Goal: Book appointment/travel/reservation

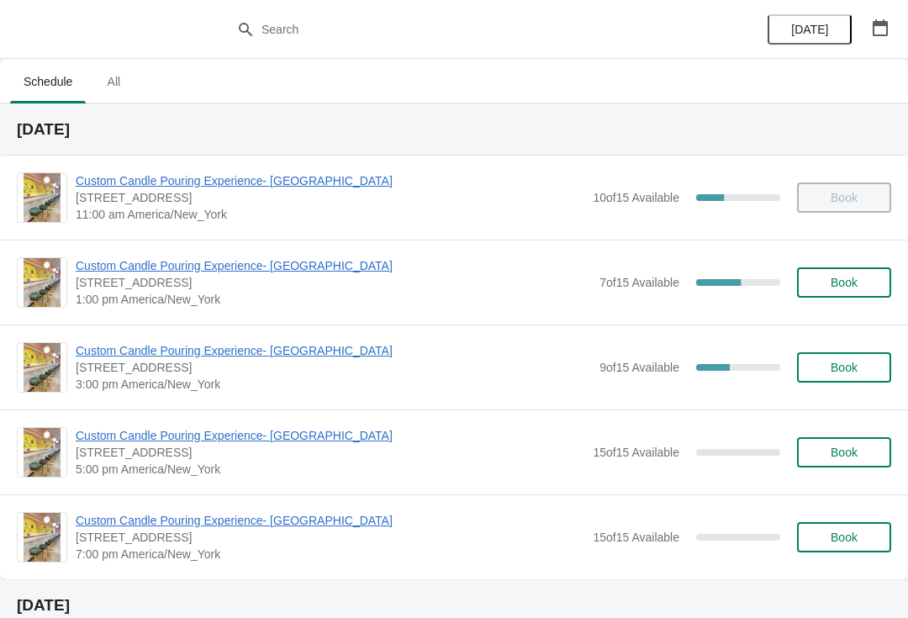
click at [278, 342] on span "Custom Candle Pouring Experience- [GEOGRAPHIC_DATA]" at bounding box center [333, 350] width 515 height 17
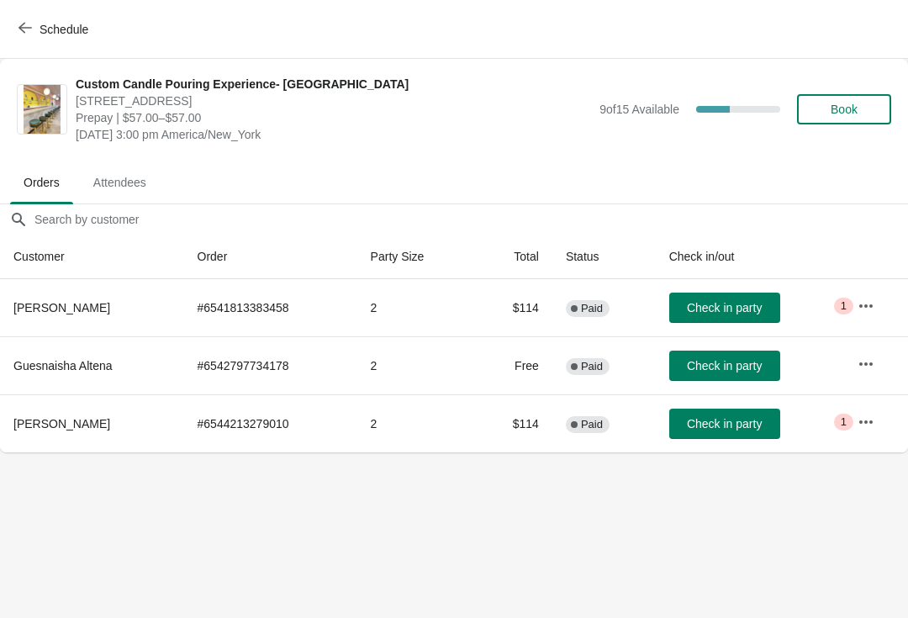
click at [12, 32] on button "Schedule" at bounding box center [54, 29] width 93 height 30
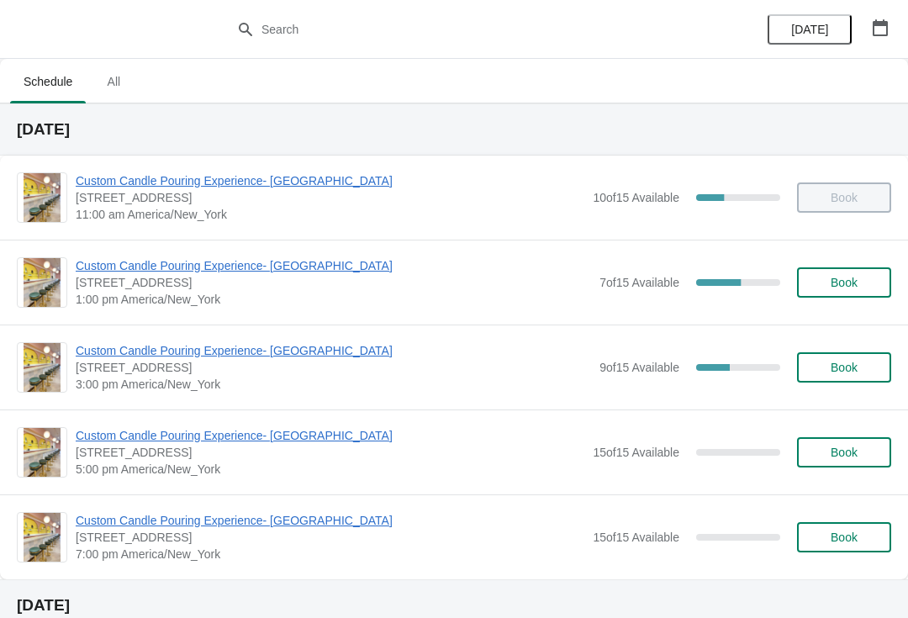
click at [307, 342] on span "Custom Candle Pouring Experience- [GEOGRAPHIC_DATA]" at bounding box center [333, 350] width 515 height 17
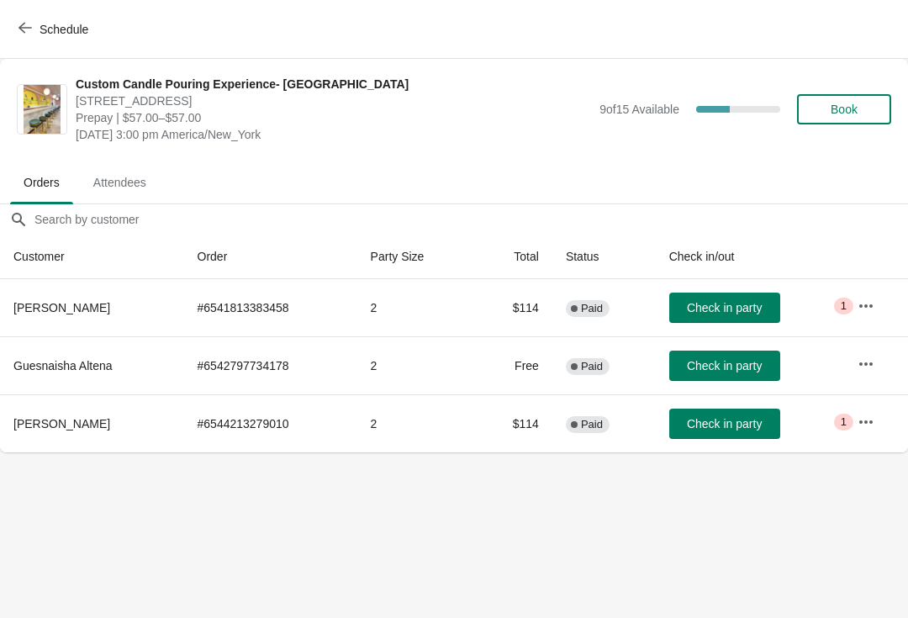
click at [44, 33] on span "Schedule" at bounding box center [64, 29] width 49 height 13
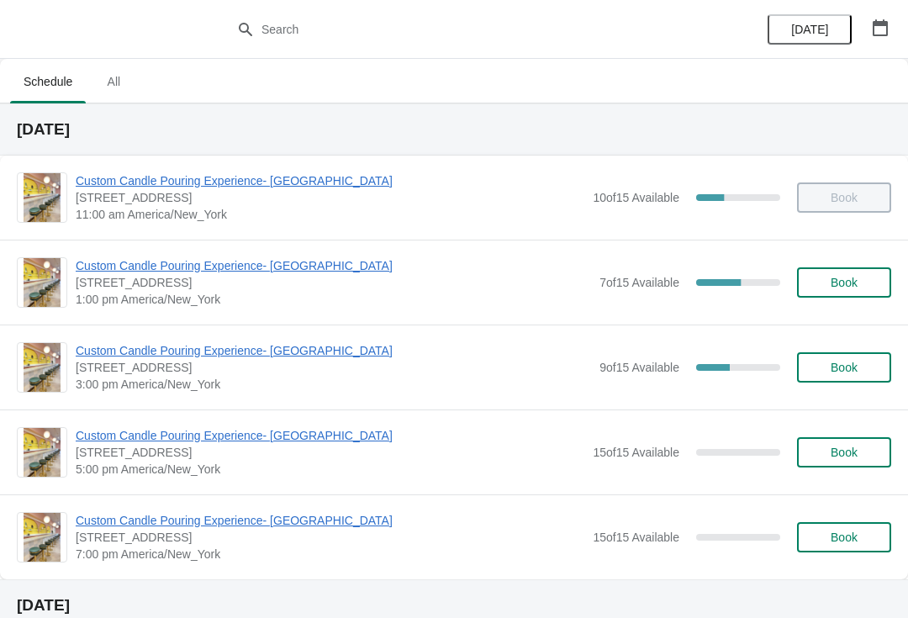
click at [264, 261] on span "Custom Candle Pouring Experience- [GEOGRAPHIC_DATA]" at bounding box center [333, 265] width 515 height 17
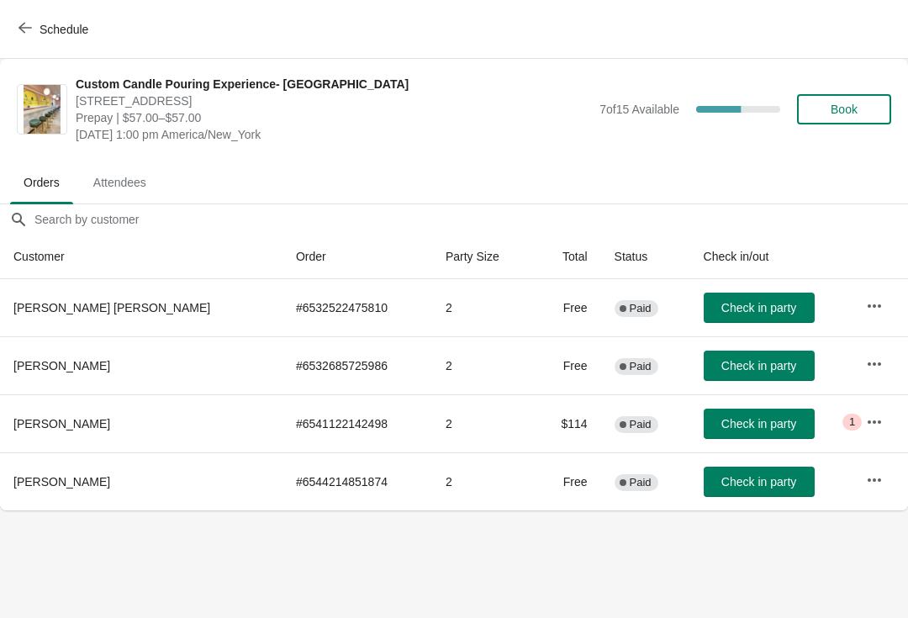
click at [721, 372] on span "Check in party" at bounding box center [758, 365] width 75 height 13
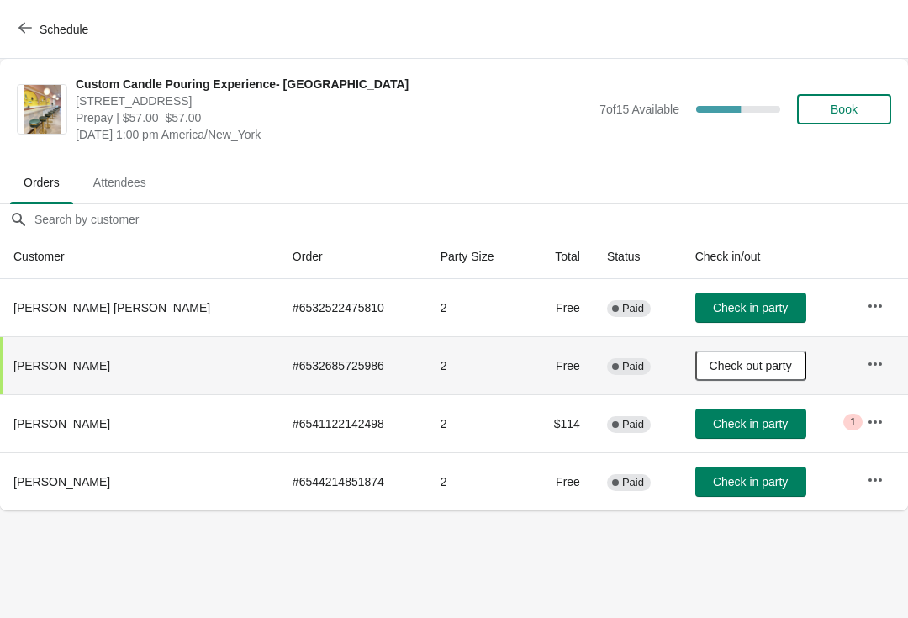
click at [754, 308] on span "Check in party" at bounding box center [750, 307] width 75 height 13
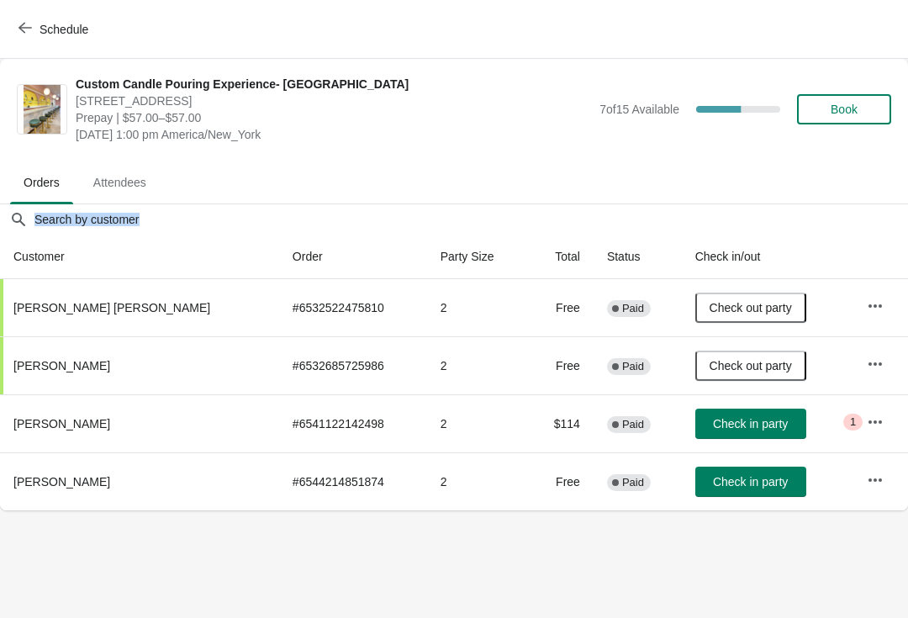
click at [102, 577] on body "Schedule Custom Candle Pouring Experience- [GEOGRAPHIC_DATA] [STREET_ADDRESS] P…" at bounding box center [454, 309] width 908 height 618
click at [55, 40] on button "Schedule" at bounding box center [54, 29] width 93 height 30
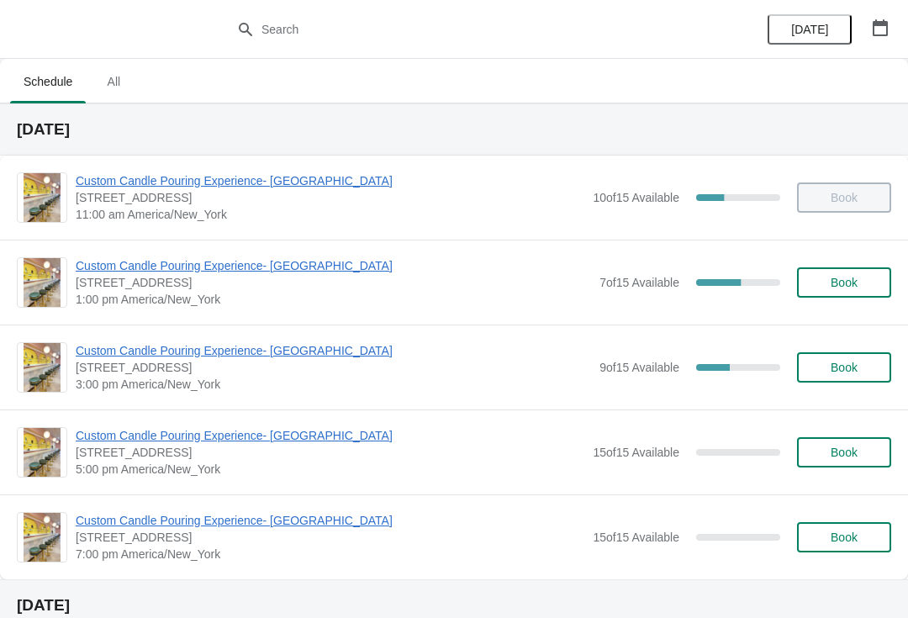
click at [875, 24] on icon "button" at bounding box center [879, 27] width 15 height 17
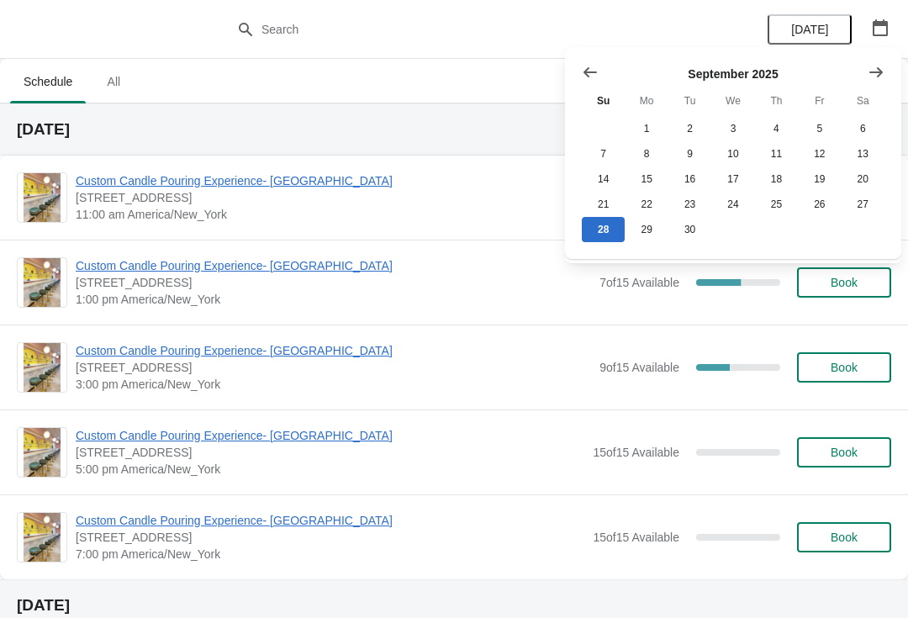
click at [596, 66] on icon "Show previous month, August 2025" at bounding box center [590, 72] width 17 height 17
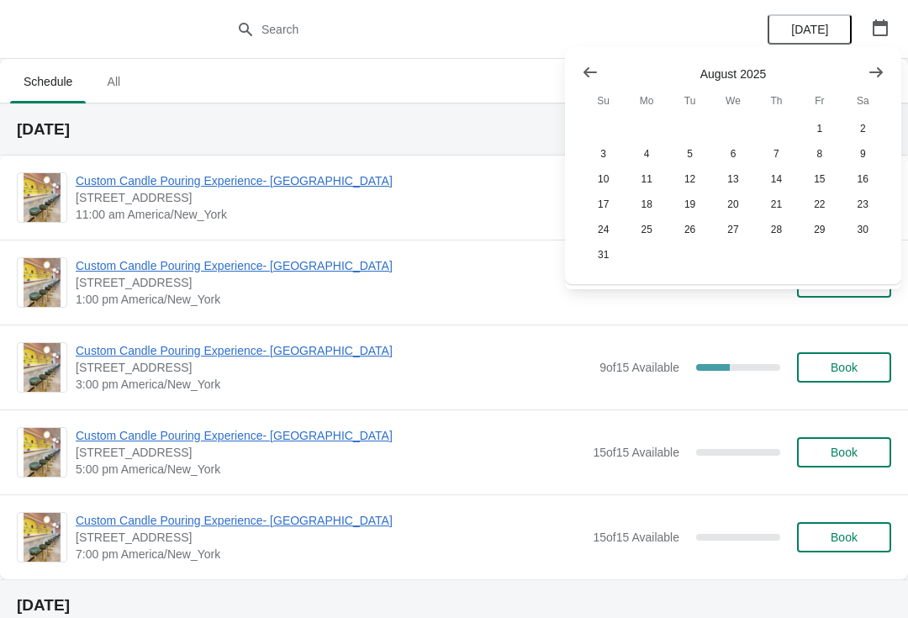
click at [877, 60] on button "Show next month, September 2025" at bounding box center [876, 72] width 30 height 30
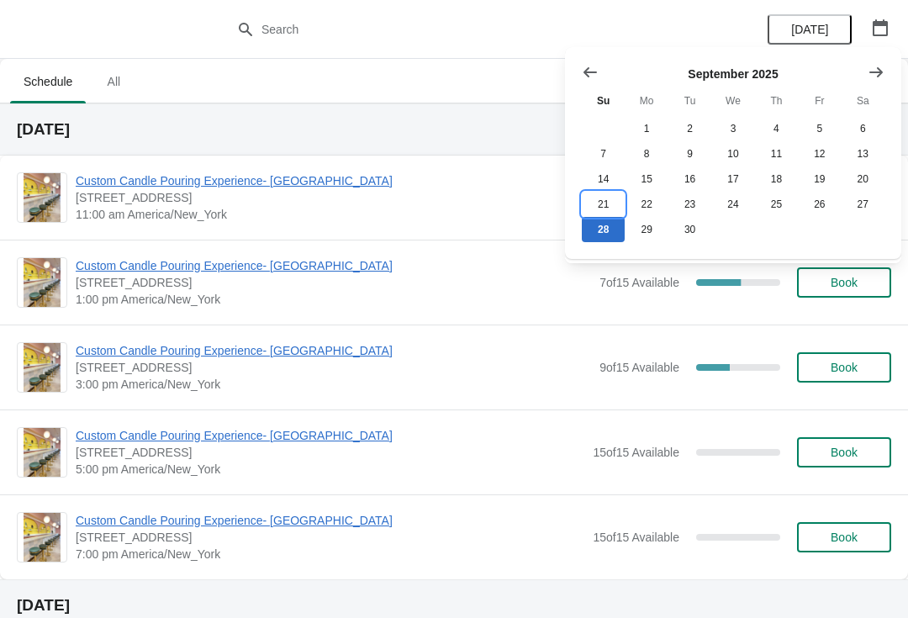
click at [607, 208] on button "21" at bounding box center [603, 204] width 43 height 25
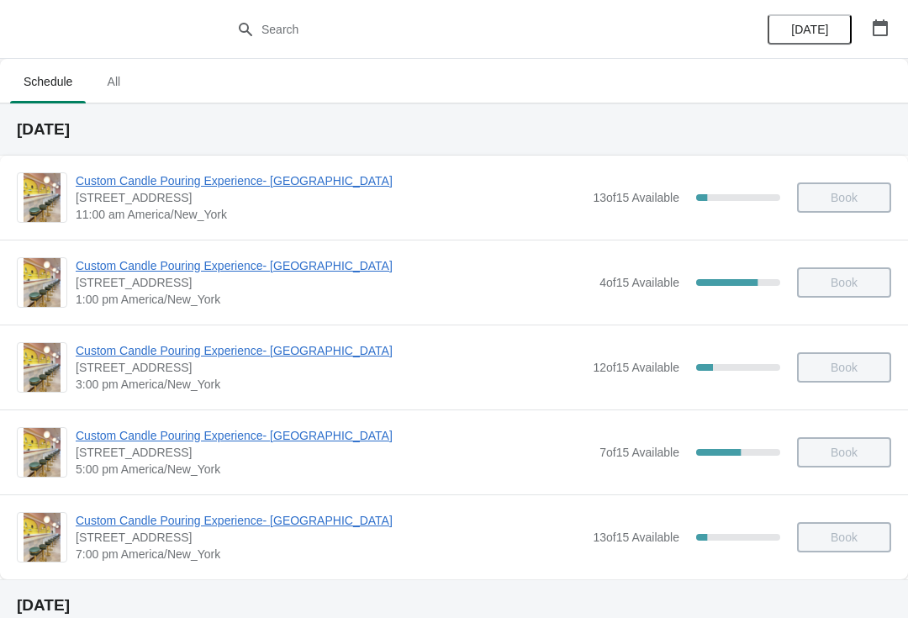
click at [282, 271] on span "Custom Candle Pouring Experience- [GEOGRAPHIC_DATA]" at bounding box center [333, 265] width 515 height 17
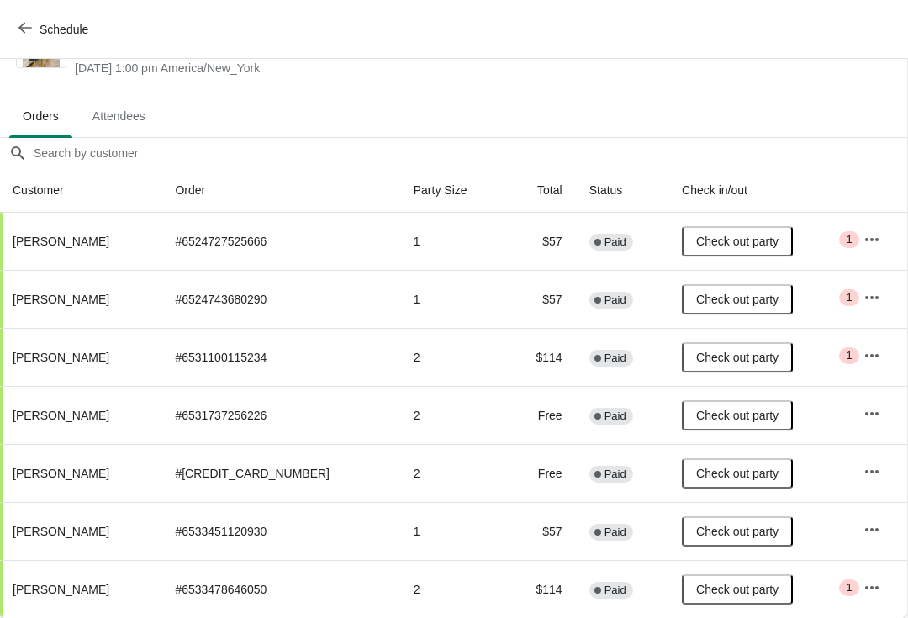
click at [49, 29] on span "Schedule" at bounding box center [64, 29] width 49 height 13
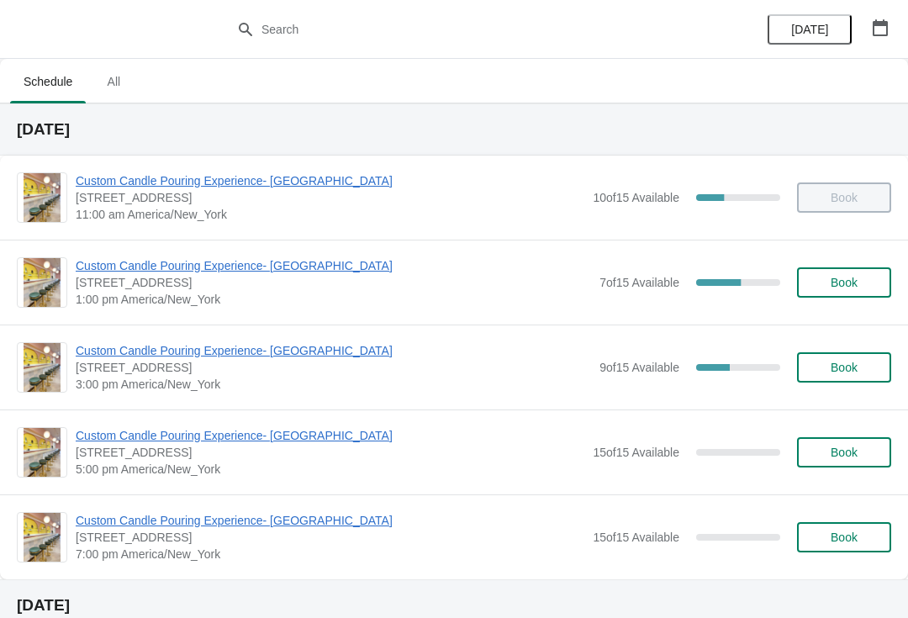
click at [883, 24] on icon "button" at bounding box center [879, 27] width 15 height 17
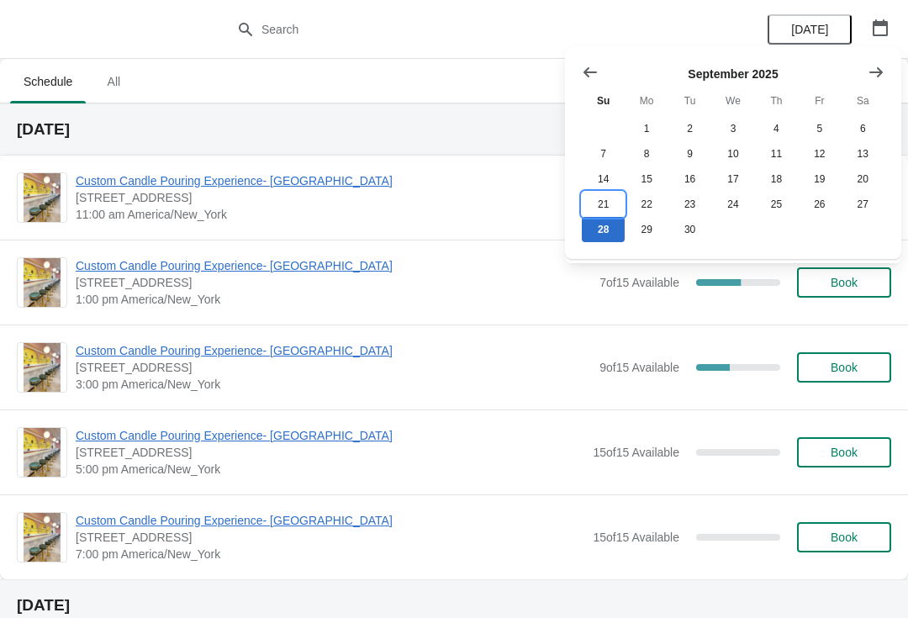
click at [611, 212] on button "21" at bounding box center [603, 204] width 43 height 25
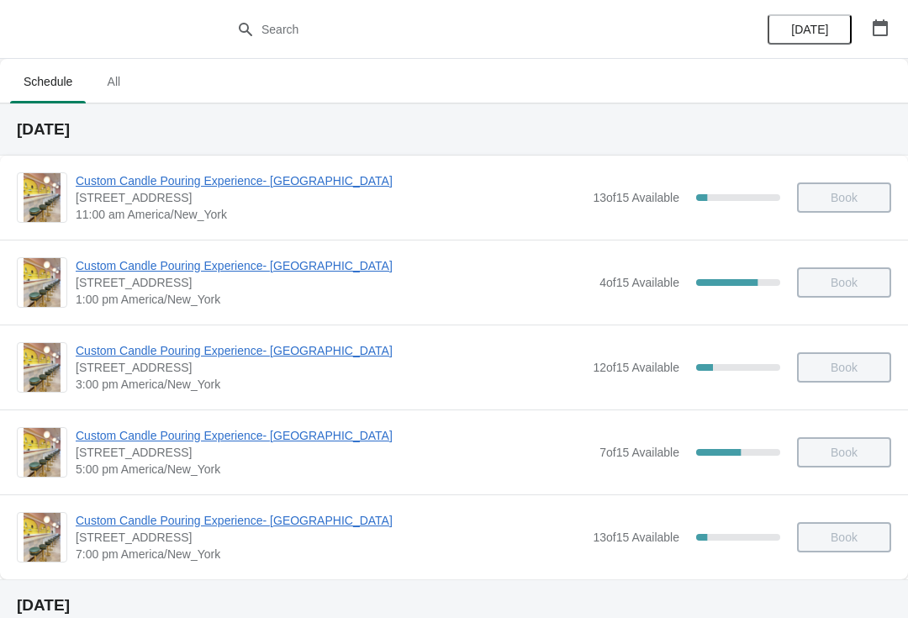
click at [267, 351] on span "Custom Candle Pouring Experience- [GEOGRAPHIC_DATA]" at bounding box center [330, 350] width 509 height 17
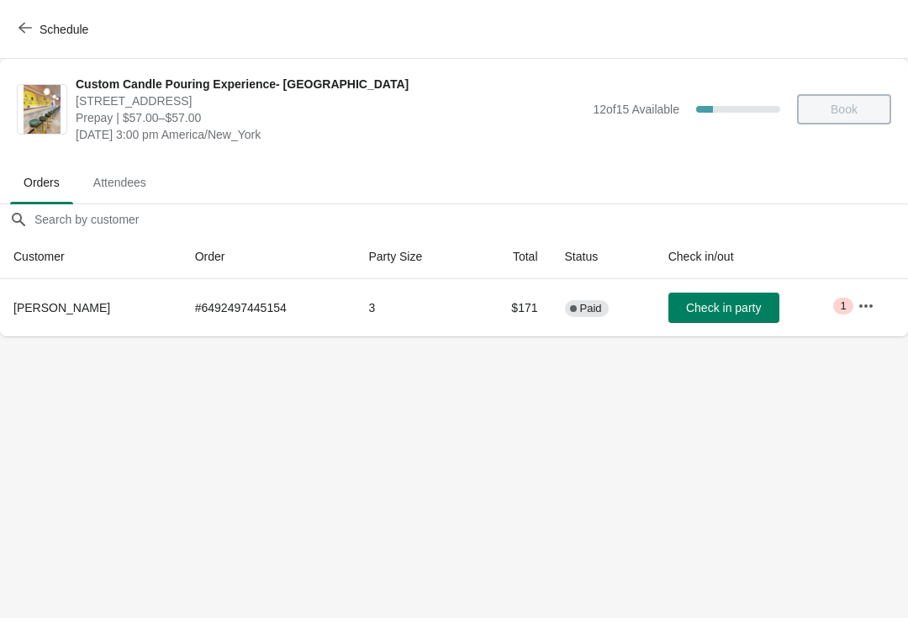
click at [34, 28] on span "Schedule" at bounding box center [55, 29] width 66 height 16
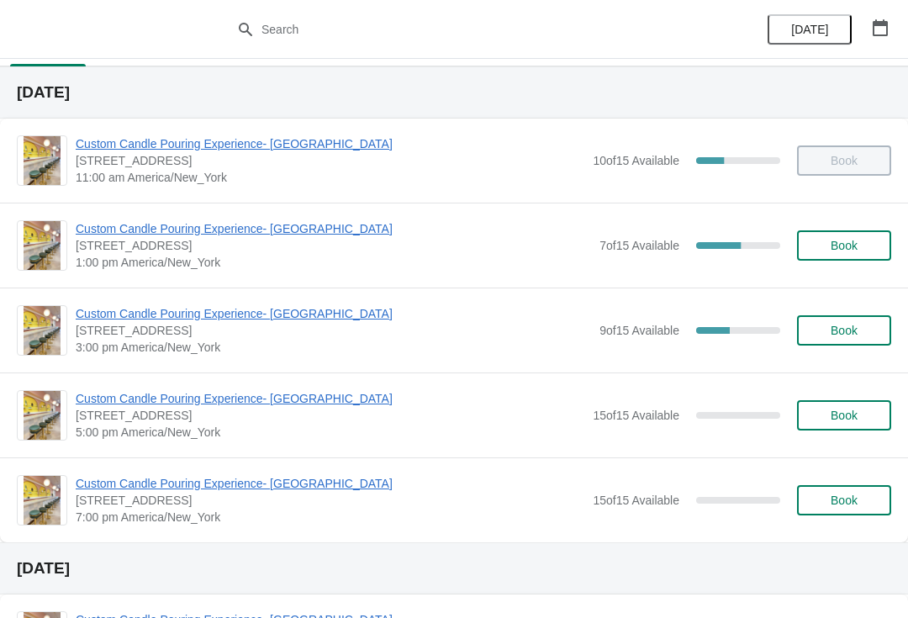
scroll to position [61, 0]
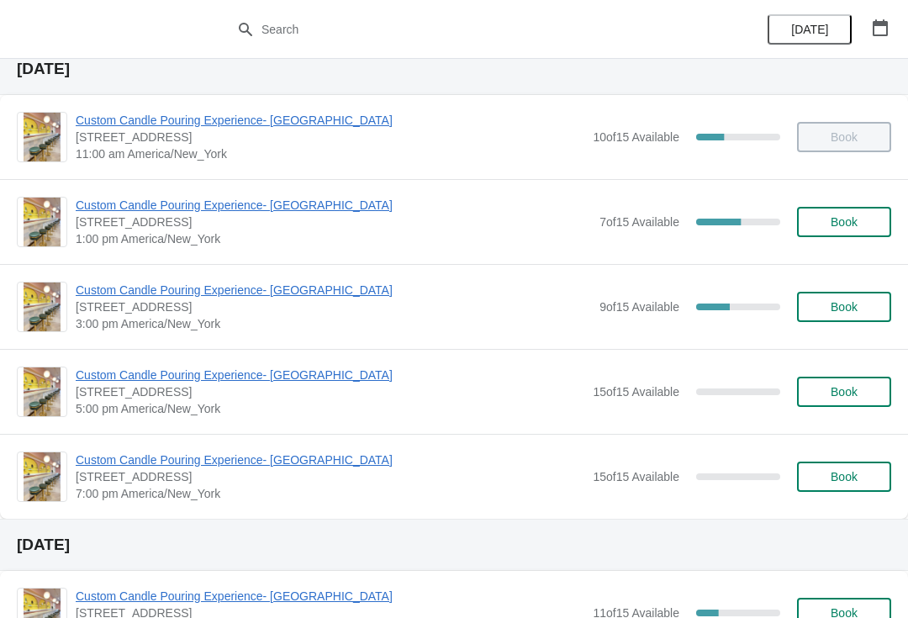
click at [883, 14] on button "button" at bounding box center [880, 28] width 30 height 30
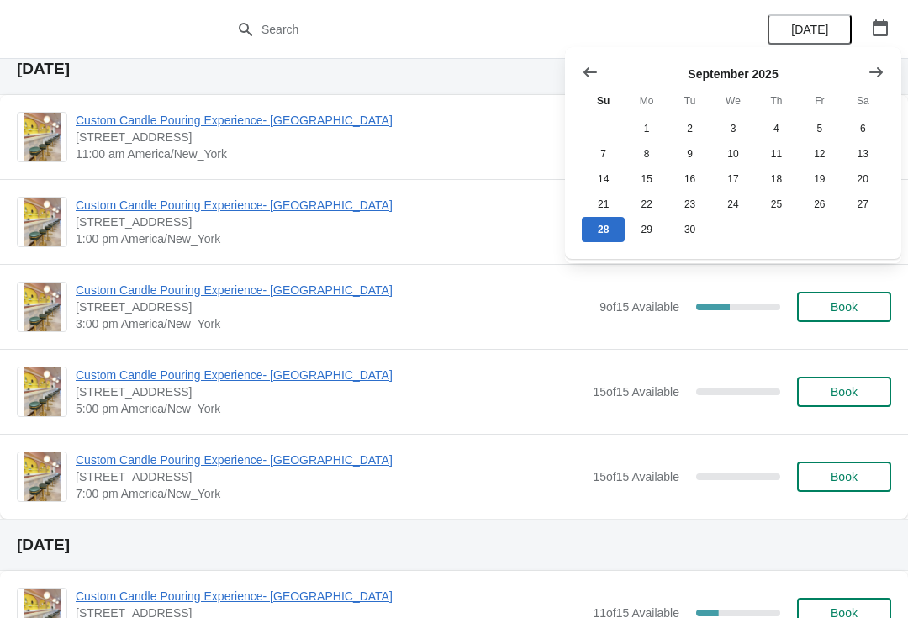
click at [313, 295] on span "Custom Candle Pouring Experience- [GEOGRAPHIC_DATA]" at bounding box center [333, 290] width 515 height 17
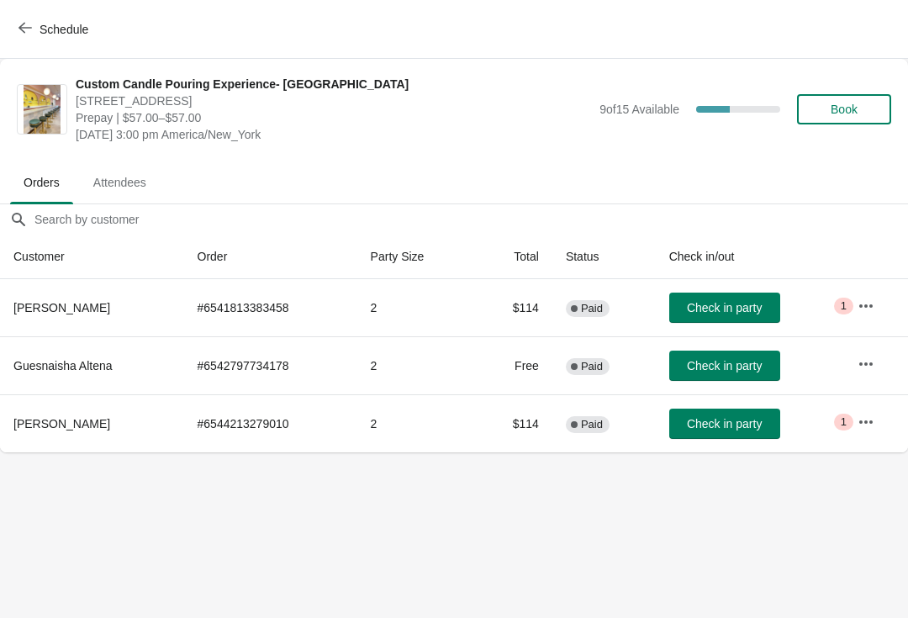
click at [43, 23] on span "Schedule" at bounding box center [64, 29] width 49 height 13
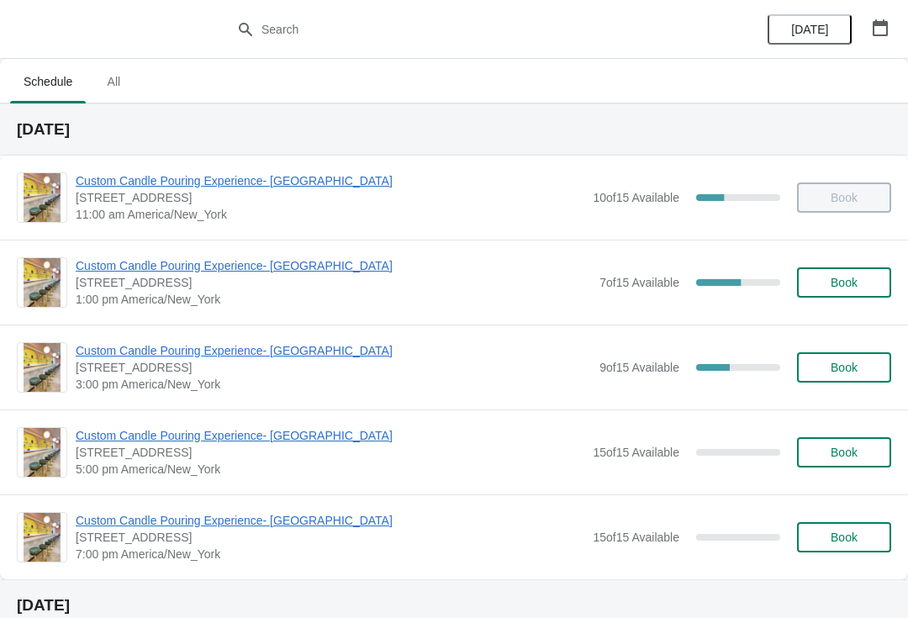
click at [324, 264] on span "Custom Candle Pouring Experience- [GEOGRAPHIC_DATA]" at bounding box center [333, 265] width 515 height 17
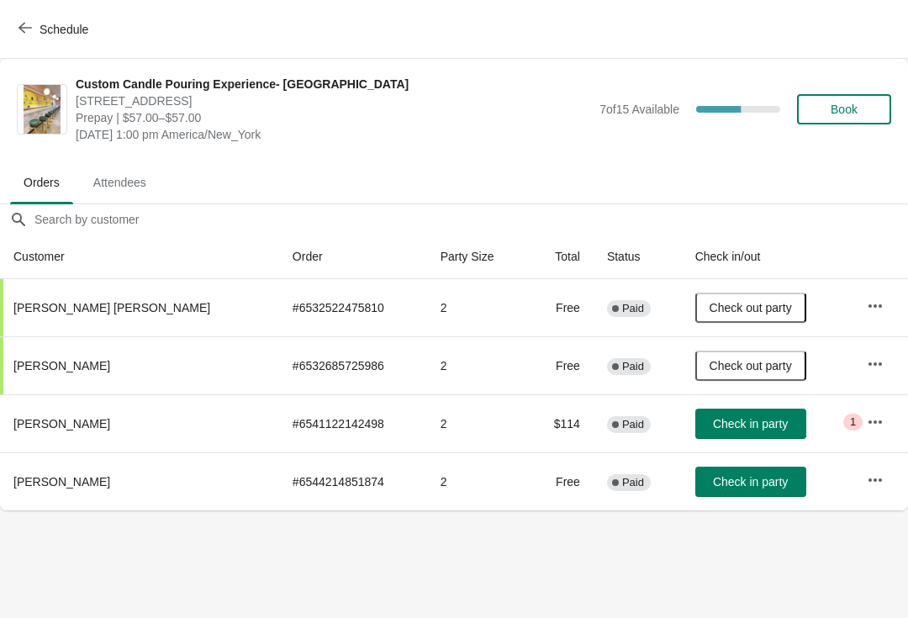
click at [33, 18] on button "Schedule" at bounding box center [54, 29] width 93 height 30
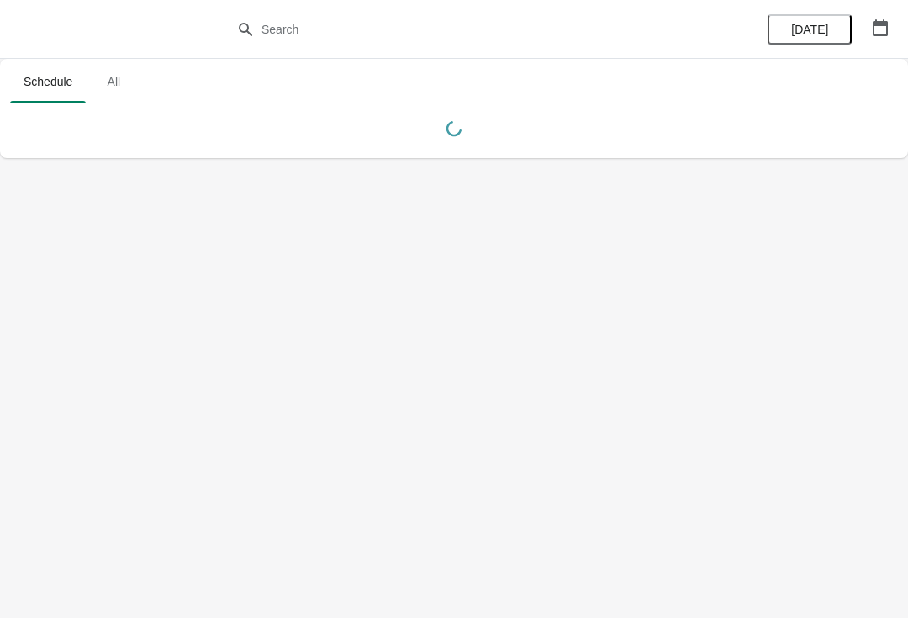
click at [875, 34] on icon "button" at bounding box center [880, 27] width 17 height 17
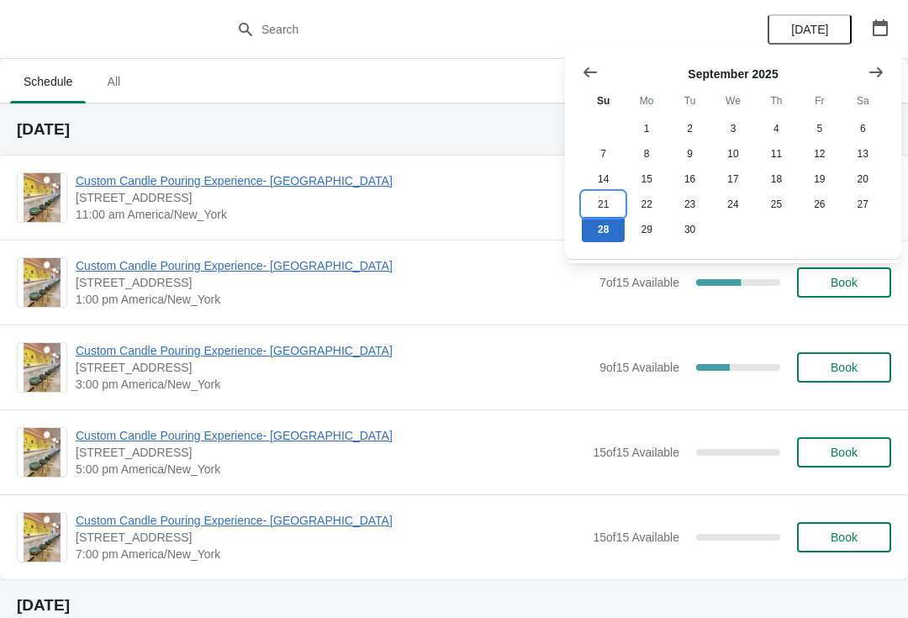
click at [601, 215] on button "21" at bounding box center [603, 204] width 43 height 25
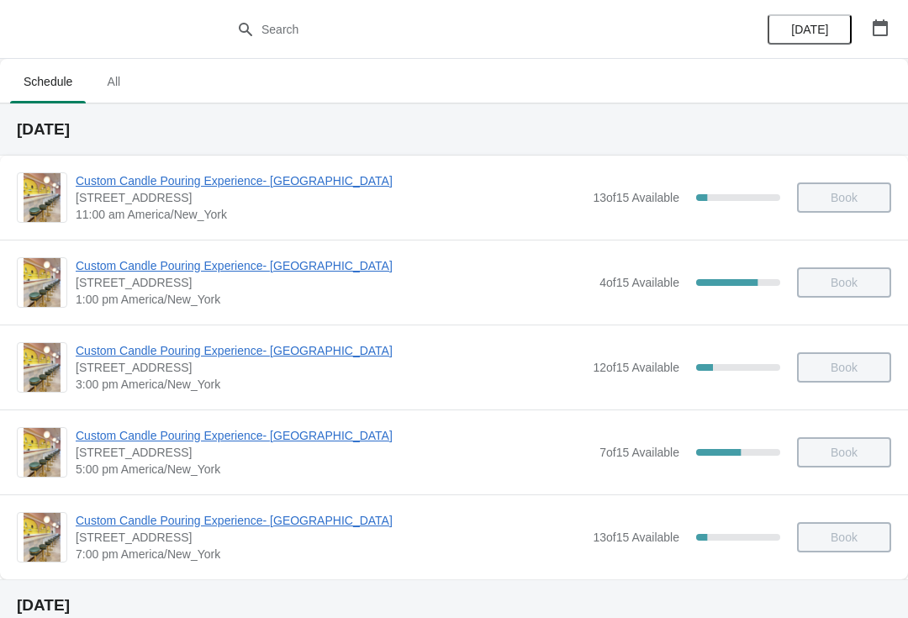
click at [331, 271] on span "Custom Candle Pouring Experience- [GEOGRAPHIC_DATA]" at bounding box center [333, 265] width 515 height 17
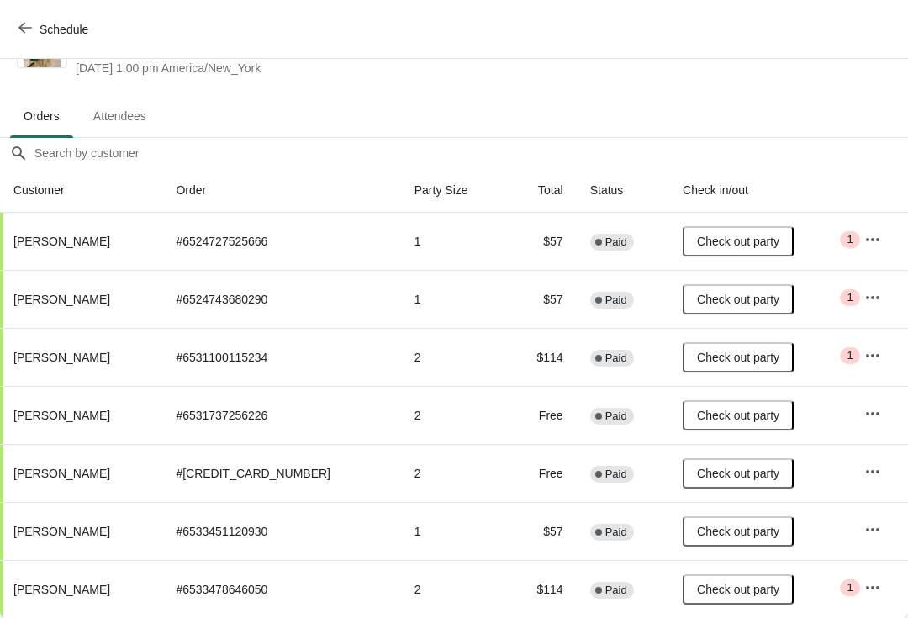
scroll to position [66, 0]
click at [42, 25] on span "Schedule" at bounding box center [64, 29] width 49 height 13
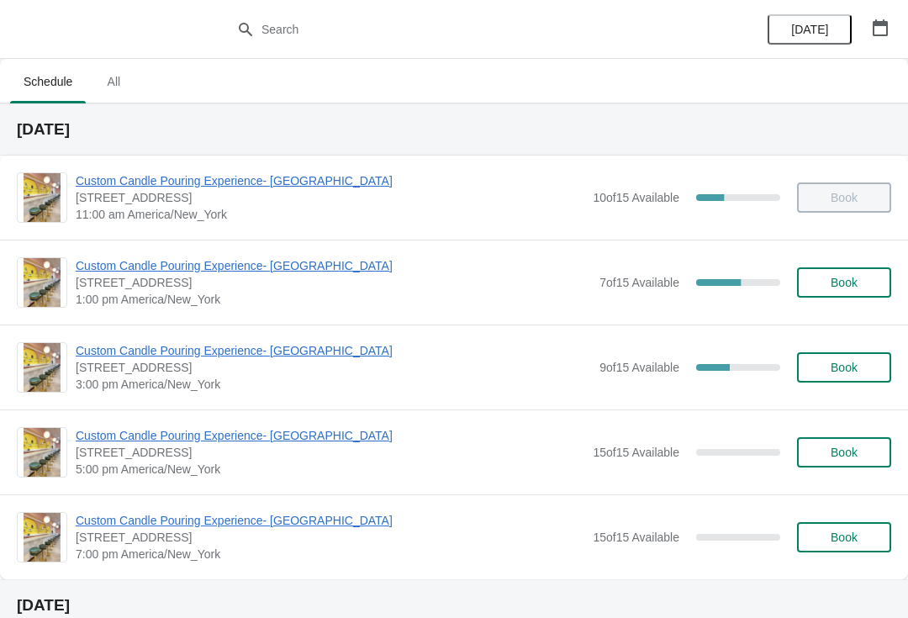
click at [107, 270] on span "Custom Candle Pouring Experience- [GEOGRAPHIC_DATA]" at bounding box center [333, 265] width 515 height 17
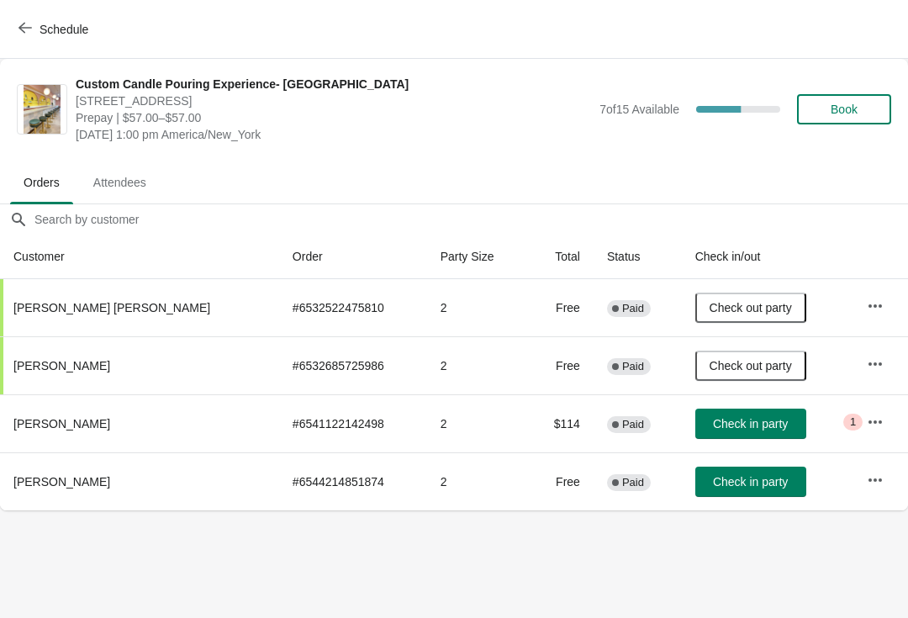
click at [29, 39] on button "Schedule" at bounding box center [54, 29] width 93 height 30
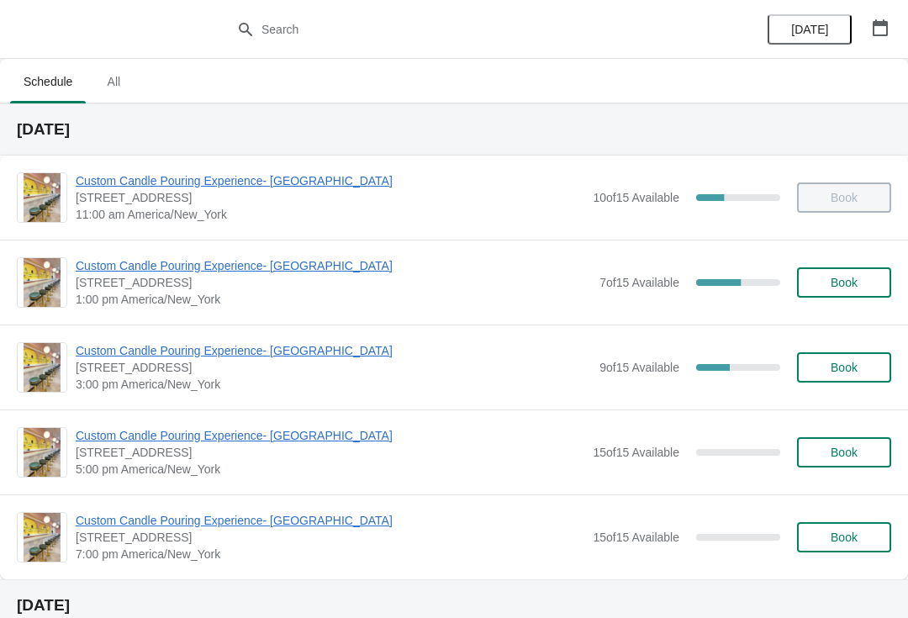
click at [95, 357] on span "Custom Candle Pouring Experience- [GEOGRAPHIC_DATA]" at bounding box center [333, 350] width 515 height 17
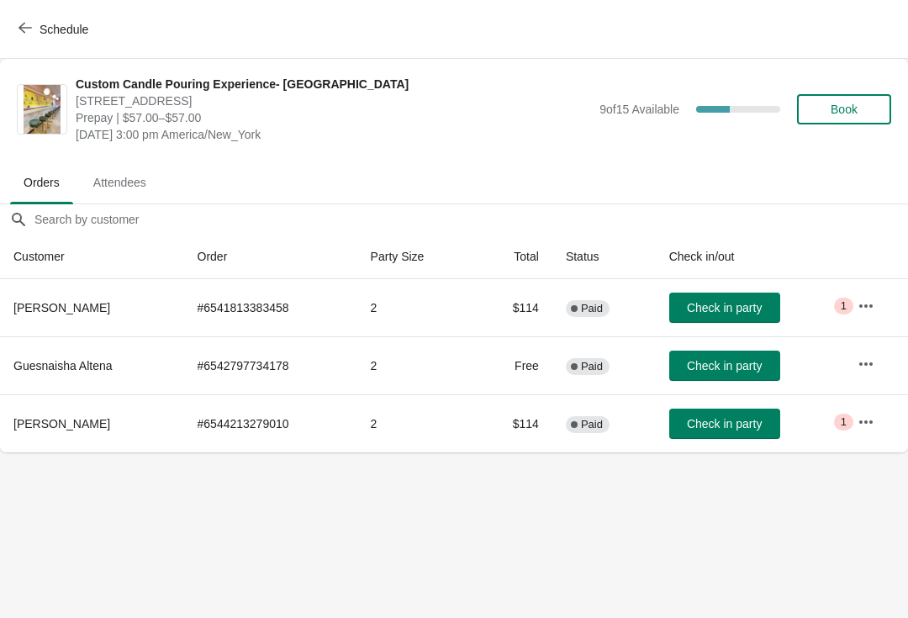
click at [34, 33] on span "Schedule" at bounding box center [55, 29] width 66 height 16
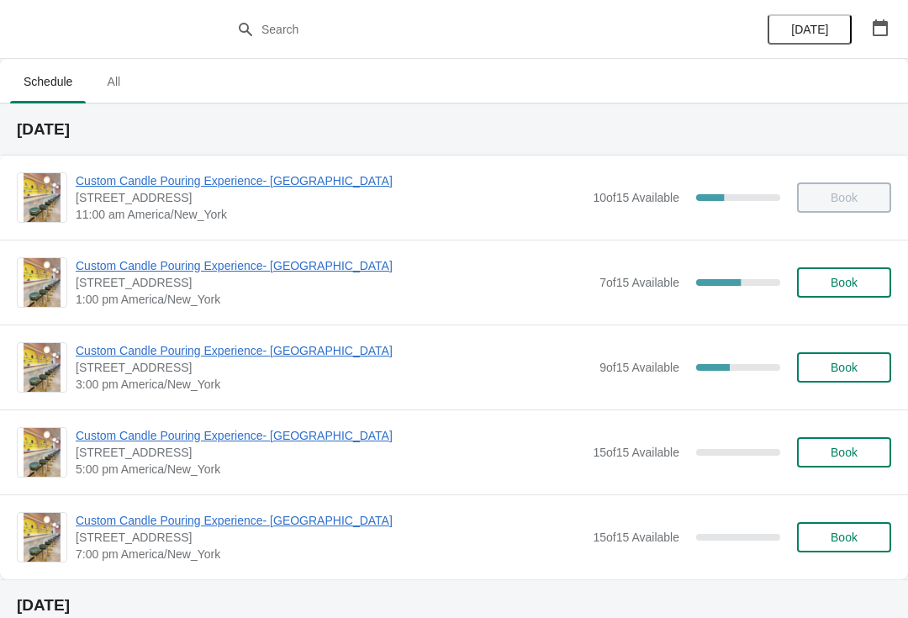
click at [93, 272] on span "Custom Candle Pouring Experience- [GEOGRAPHIC_DATA]" at bounding box center [333, 265] width 515 height 17
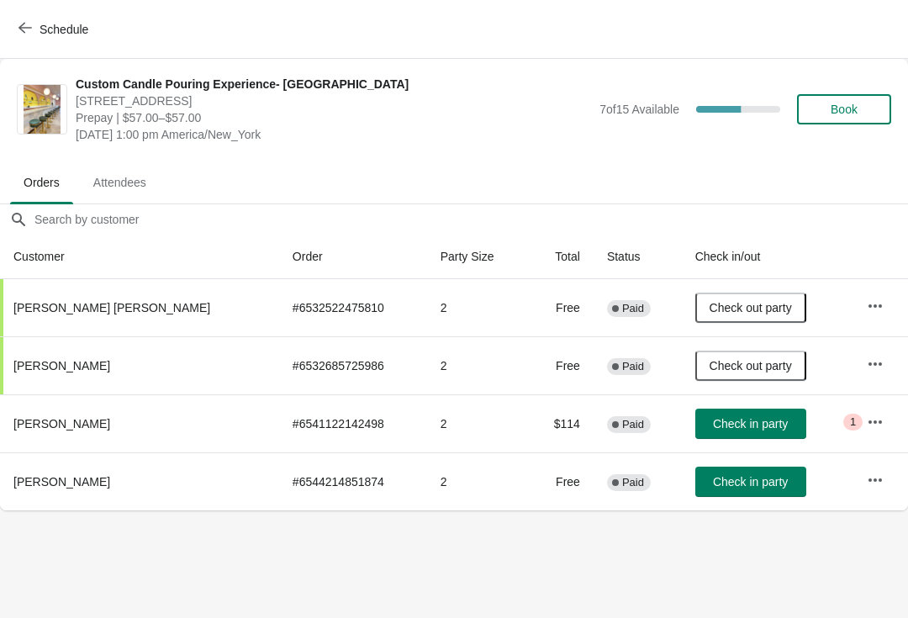
click at [729, 484] on span "Check in party" at bounding box center [750, 481] width 75 height 13
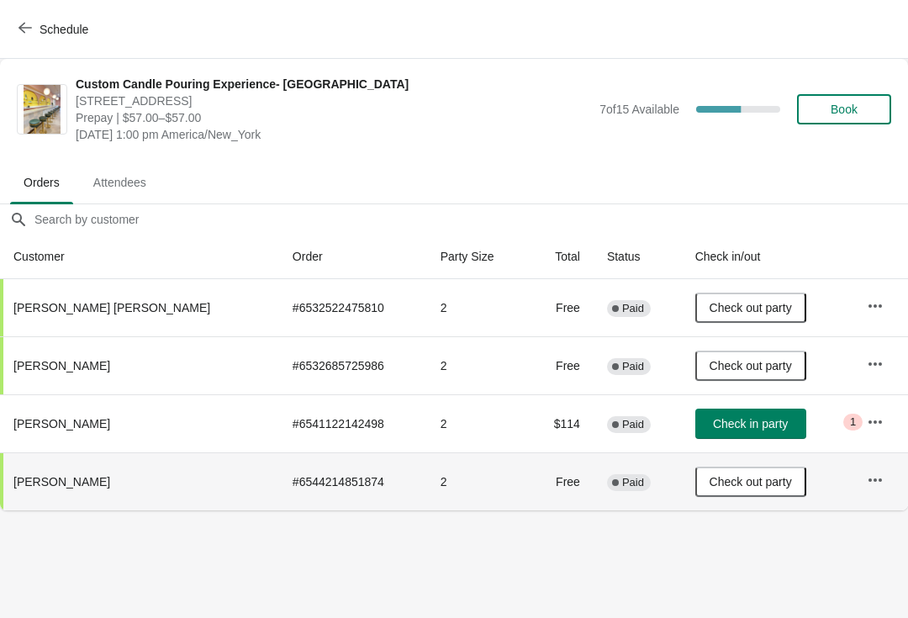
click at [741, 418] on span "Check in party" at bounding box center [750, 423] width 75 height 13
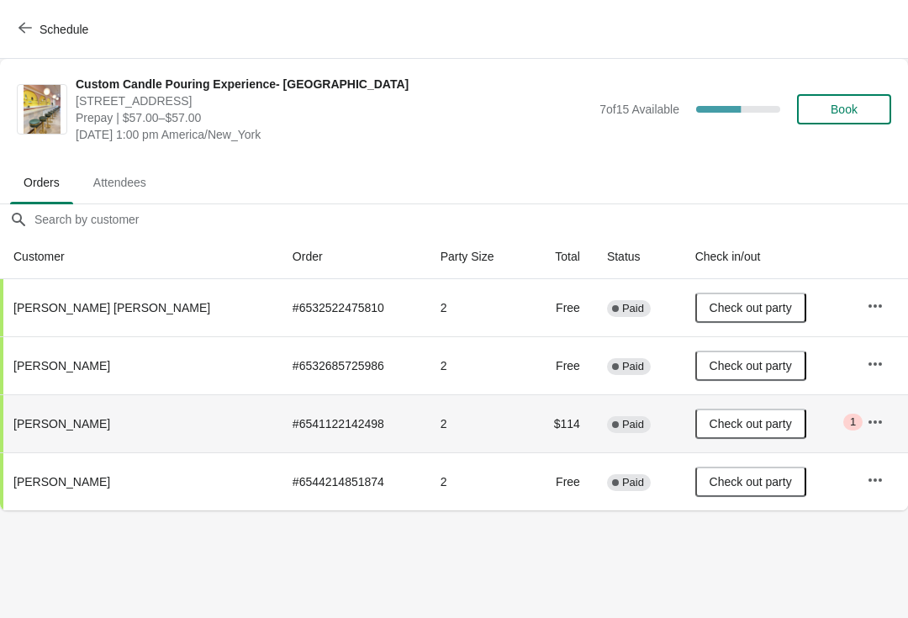
click at [34, 21] on span "Schedule" at bounding box center [55, 29] width 66 height 16
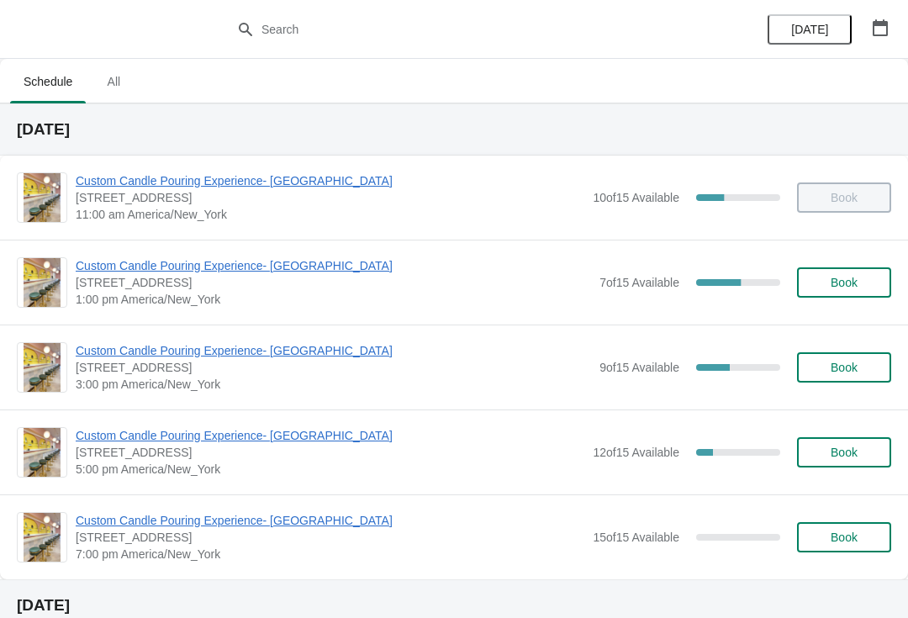
click at [120, 285] on span "[STREET_ADDRESS]" at bounding box center [333, 282] width 515 height 17
